Goal: Navigation & Orientation: Find specific page/section

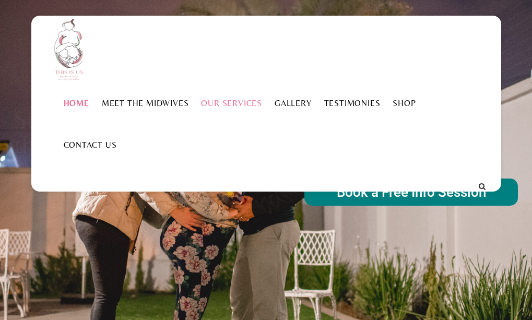
scroll to position [157, 0]
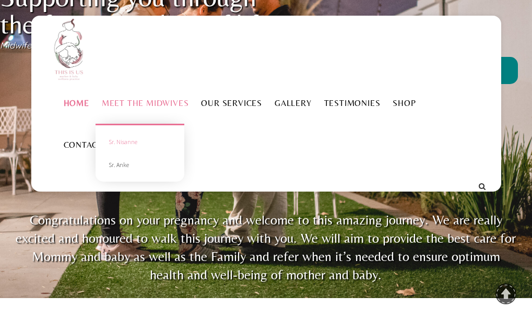
click at [142, 140] on link "Sr. Nisanne" at bounding box center [139, 142] width 73 height 23
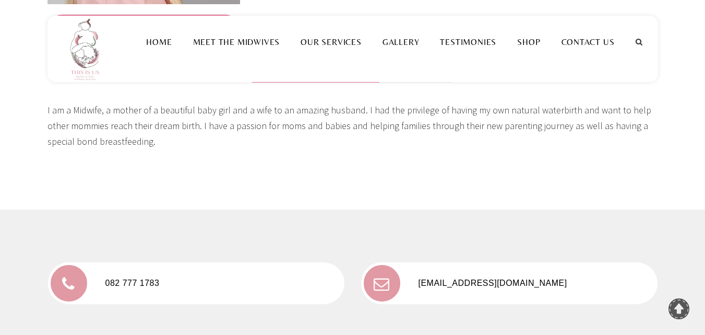
scroll to position [470, 0]
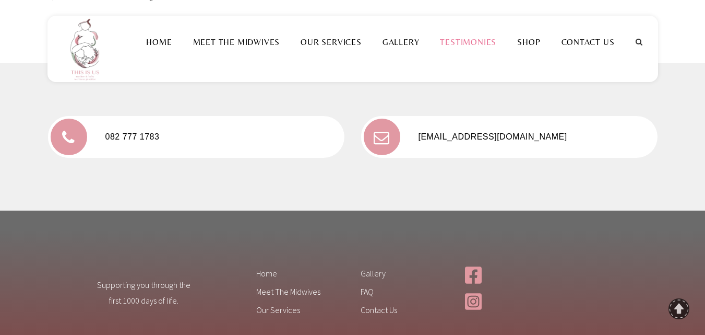
click at [466, 41] on link "Testimonies" at bounding box center [468, 42] width 77 height 10
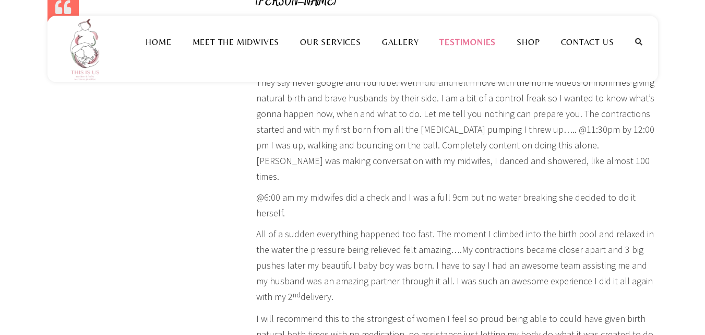
scroll to position [1775, 0]
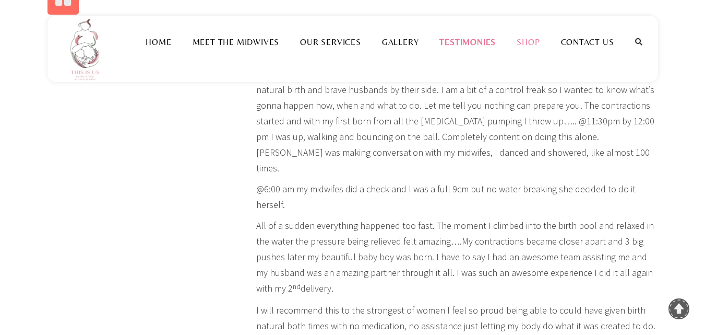
click at [534, 41] on link "Shop" at bounding box center [529, 42] width 44 height 10
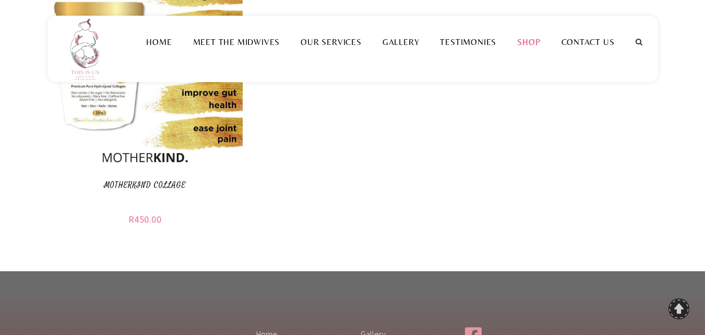
scroll to position [157, 0]
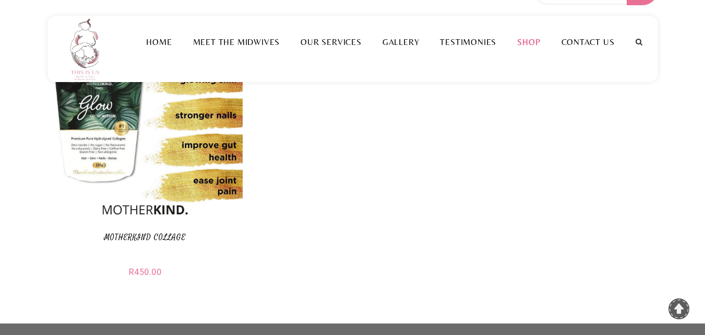
click at [335, 182] on ul "Motherkind Collage Add to basket Motherkind Collage R 450.00" at bounding box center [353, 162] width 611 height 279
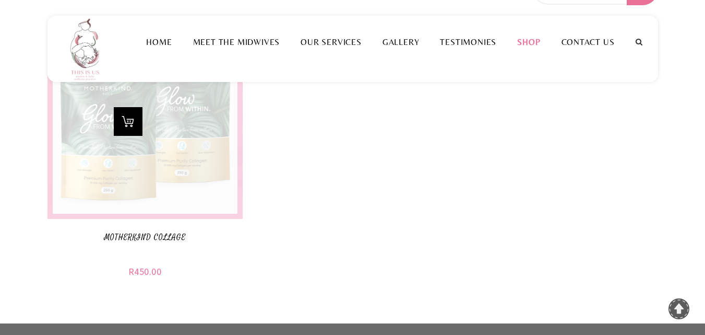
click at [229, 187] on div "Add to basket" at bounding box center [145, 120] width 195 height 195
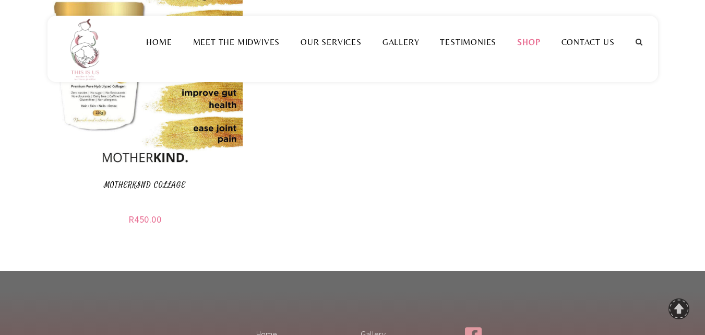
scroll to position [366, 0]
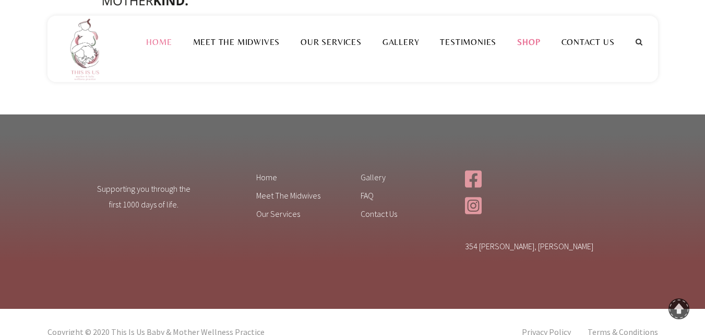
click at [163, 40] on link "Home" at bounding box center [159, 42] width 46 height 10
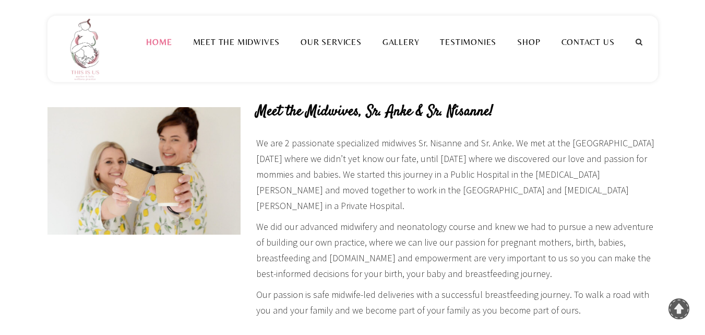
scroll to position [574, 0]
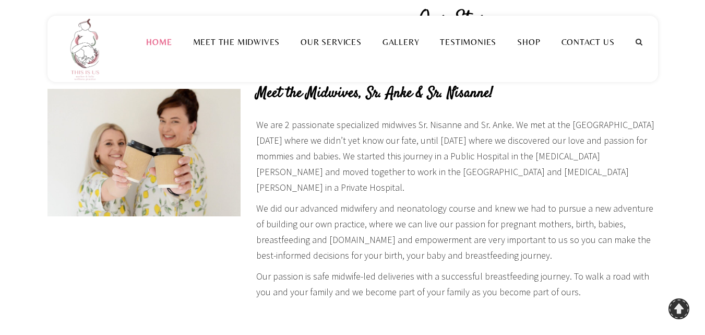
click at [677, 308] on link "To Top" at bounding box center [679, 308] width 21 height 21
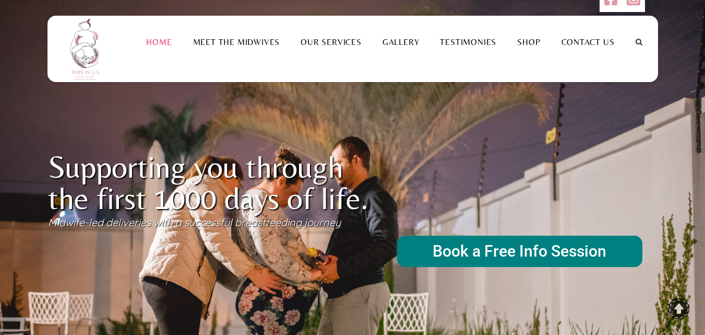
scroll to position [0, 0]
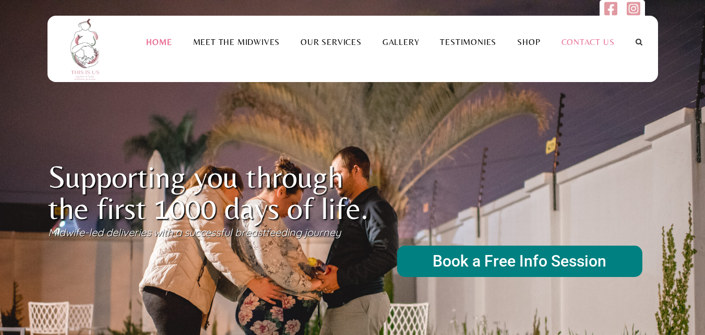
click at [585, 44] on link "Contact Us" at bounding box center [588, 42] width 74 height 10
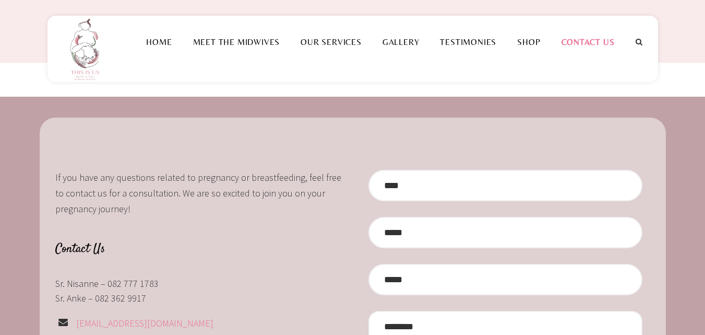
scroll to position [52, 0]
